Goal: Task Accomplishment & Management: Use online tool/utility

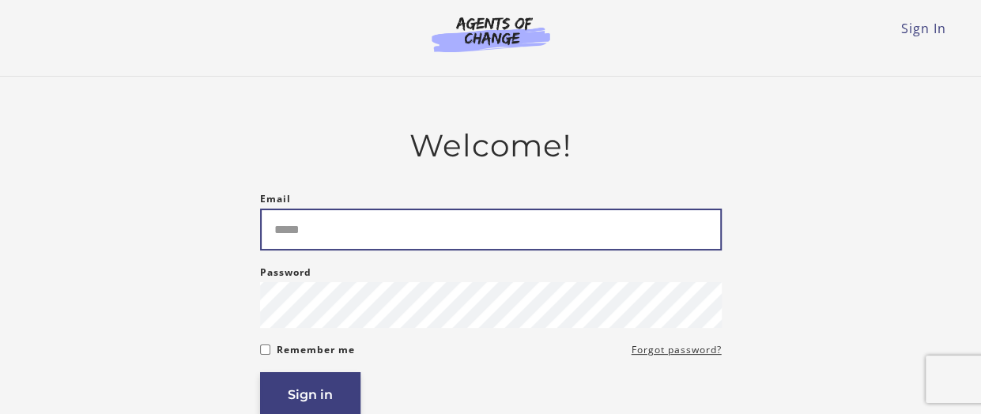
type input "**********"
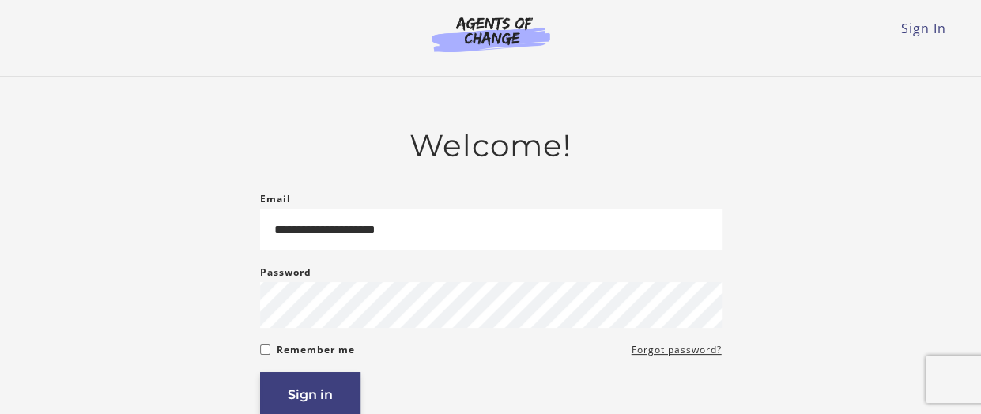
click at [314, 412] on button "Sign in" at bounding box center [310, 394] width 100 height 45
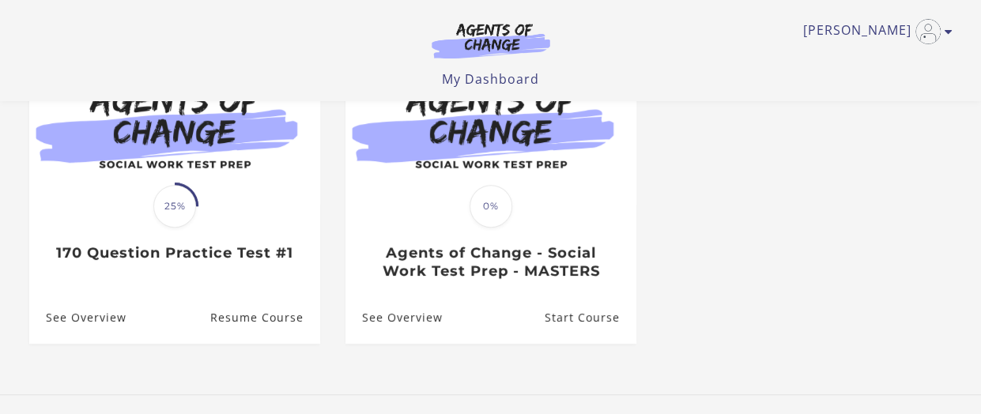
scroll to position [196, 0]
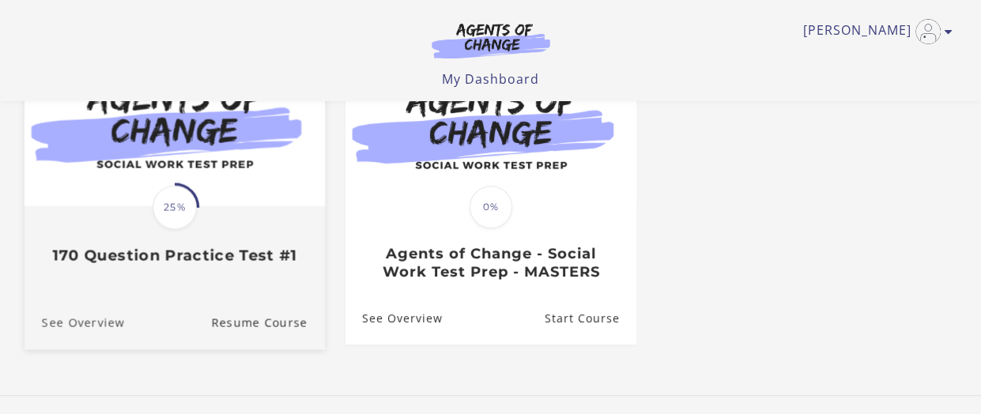
click at [73, 325] on link "See Overview" at bounding box center [74, 322] width 100 height 53
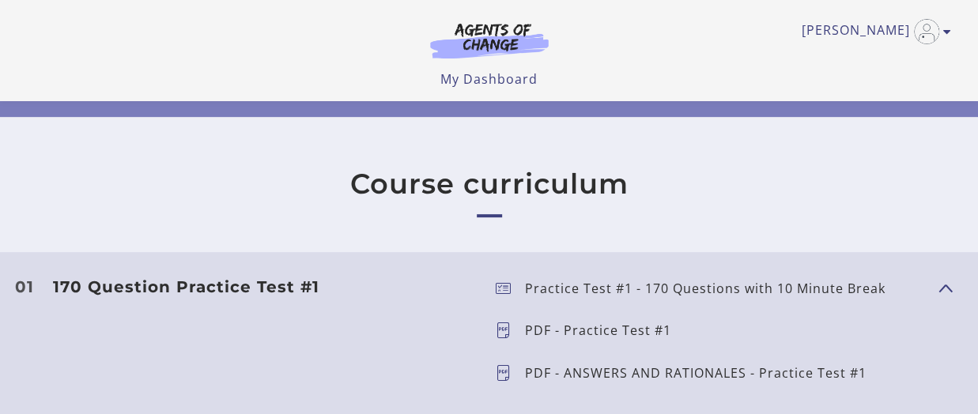
scroll to position [351, 0]
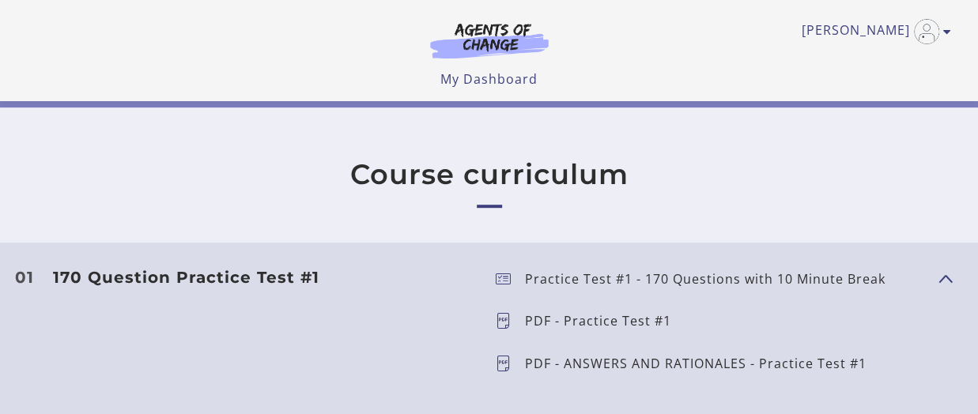
click at [506, 279] on icon at bounding box center [510, 279] width 29 height 16
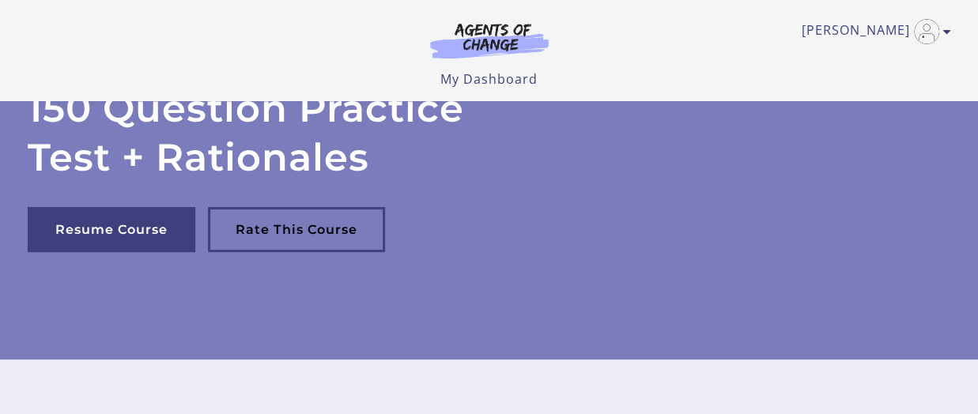
scroll to position [138, 0]
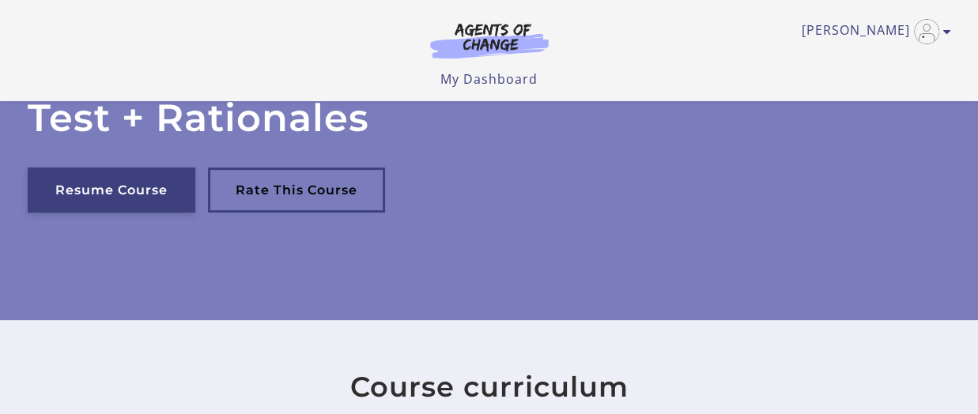
click at [74, 185] on link "Resume Course" at bounding box center [112, 190] width 168 height 45
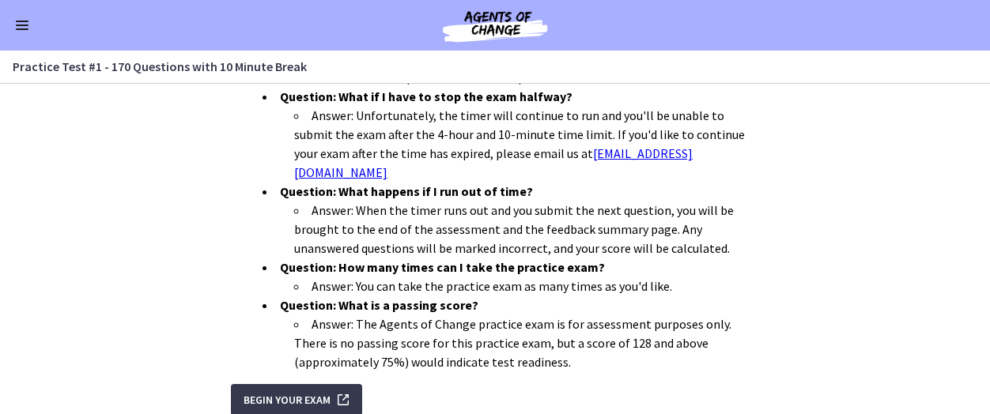
scroll to position [628, 0]
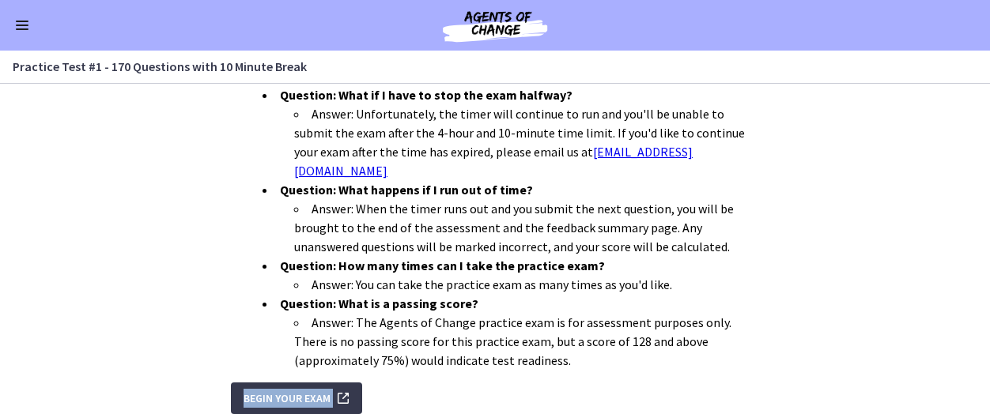
drag, startPoint x: 939, startPoint y: 350, endPoint x: 939, endPoint y: 360, distance: 9.5
click at [939, 360] on section "You have 4 hours and 10 minutes to complete the 170-question practice test. The…" at bounding box center [495, 249] width 990 height 330
click at [261, 389] on span "Begin Your Exam" at bounding box center [286, 398] width 87 height 19
